Goal: Register for event/course

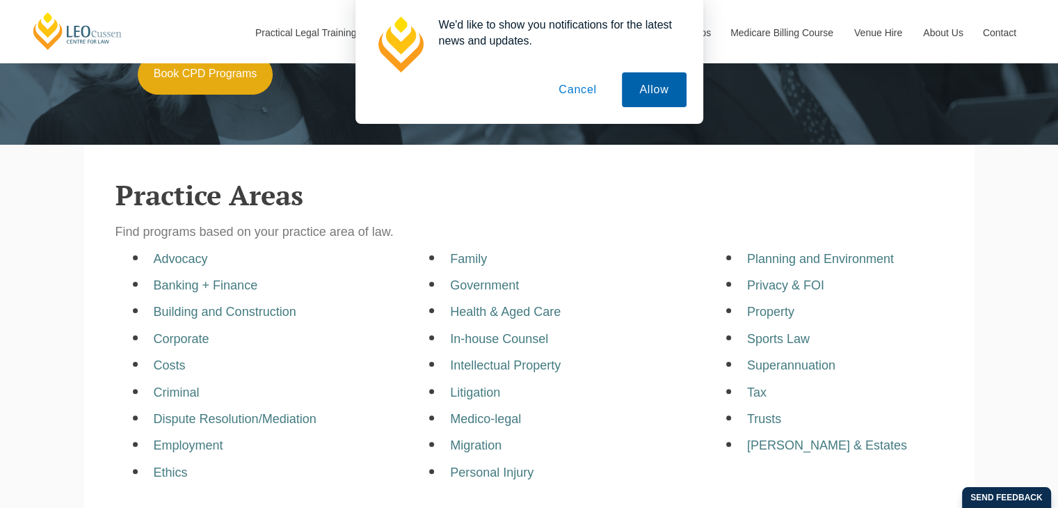
click at [654, 90] on button "Allow" at bounding box center [654, 89] width 64 height 35
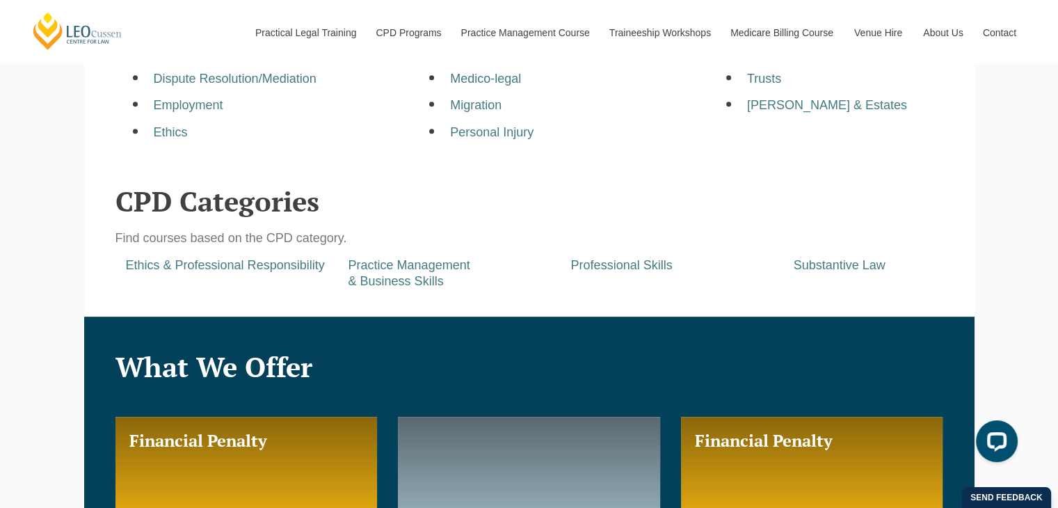
scroll to position [626, 0]
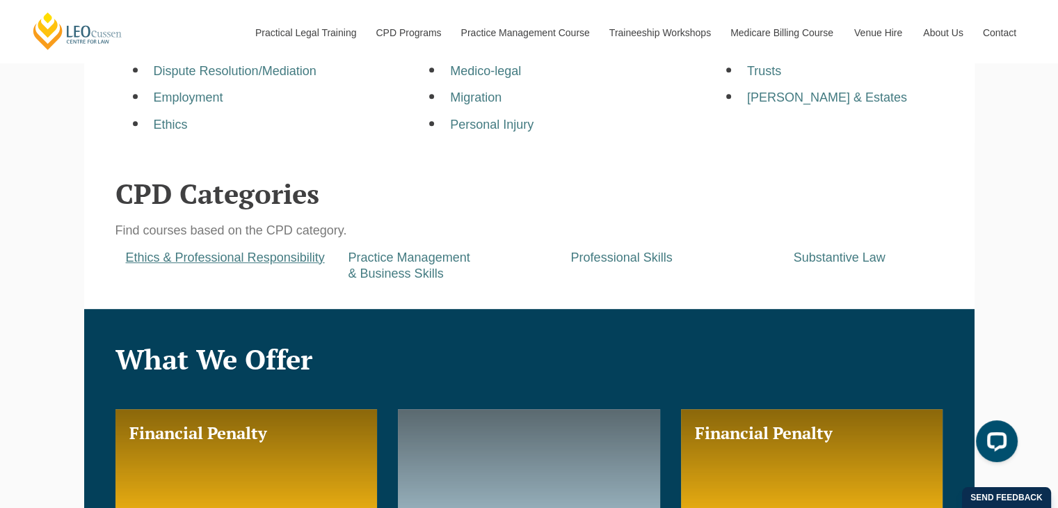
click at [281, 262] on a=pages/cpd-programs&taxons=pages/cpd-programs/cpd-category/ethics-and-professional-responsibility"] "Ethics & Professional Responsibility" at bounding box center [225, 257] width 199 height 14
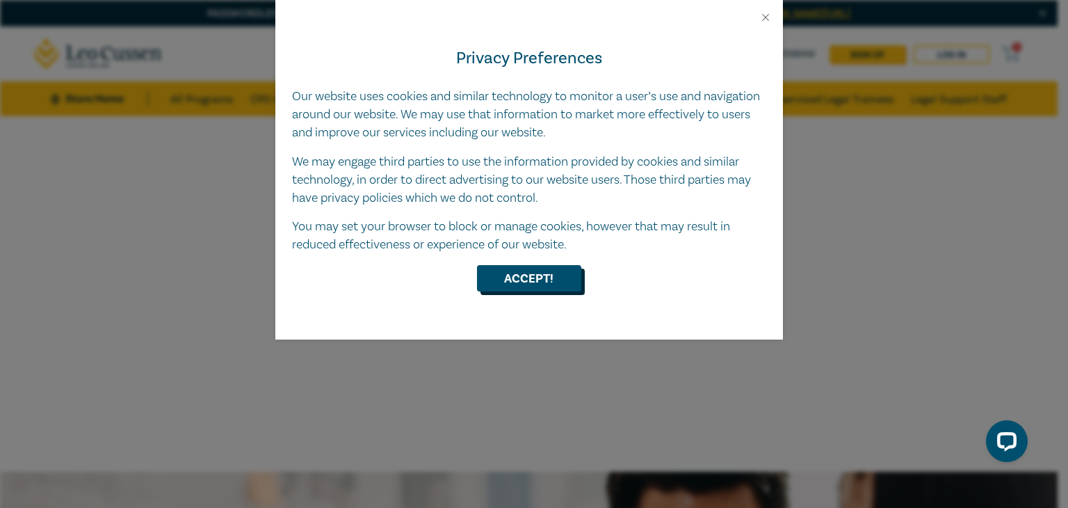
click at [565, 282] on button "Accept!" at bounding box center [529, 278] width 104 height 26
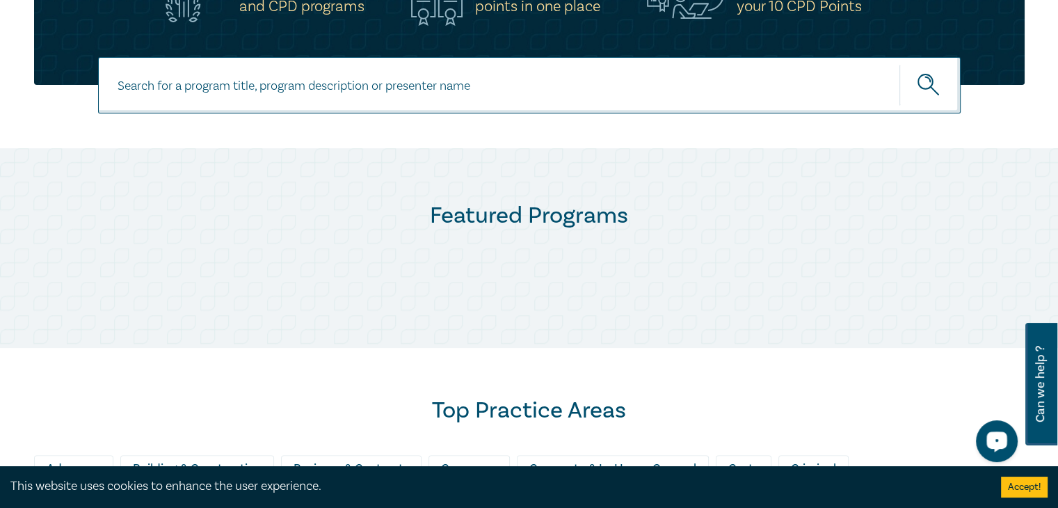
scroll to position [70, 0]
